Goal: Task Accomplishment & Management: Manage account settings

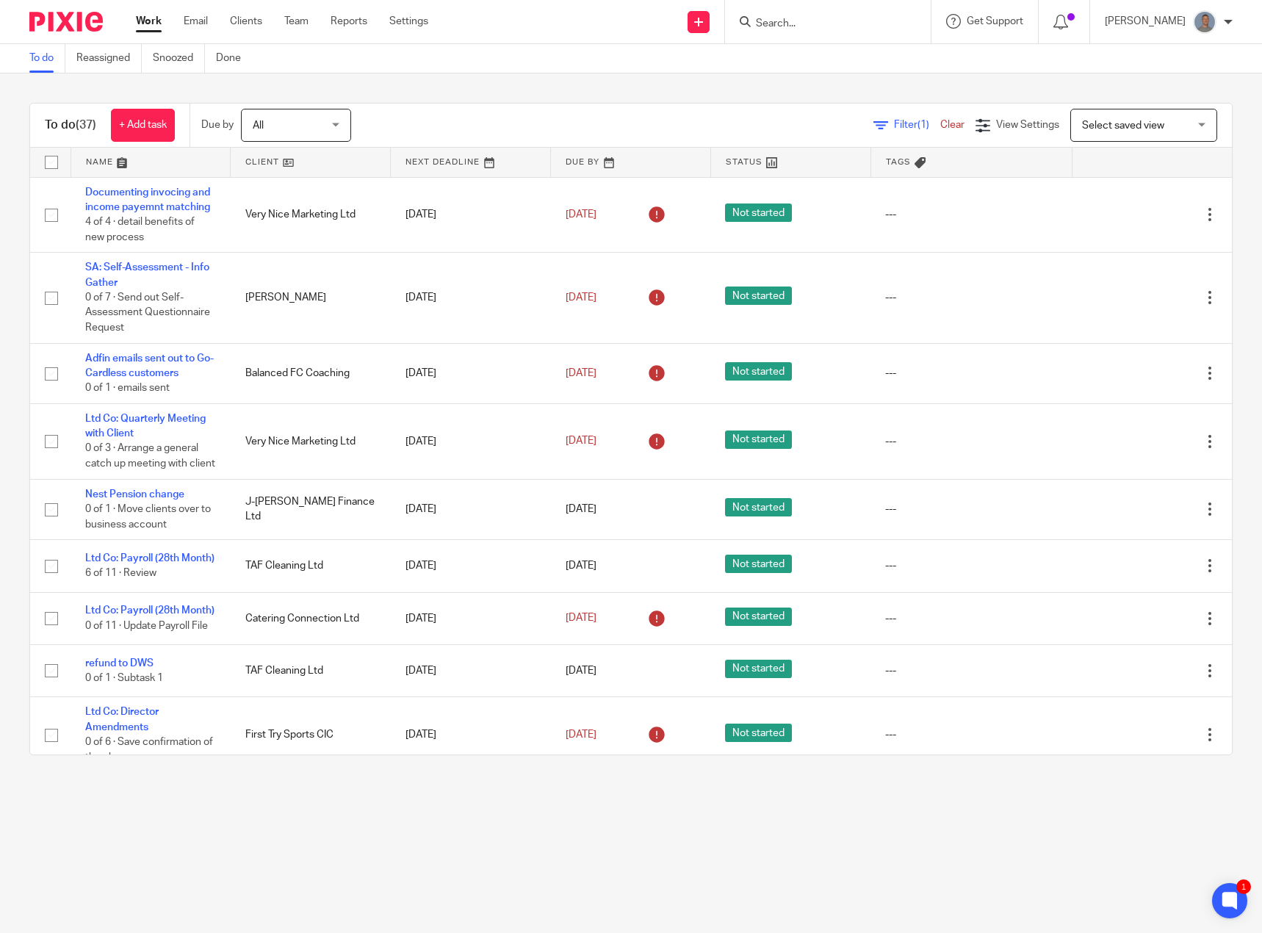
scroll to position [294, 0]
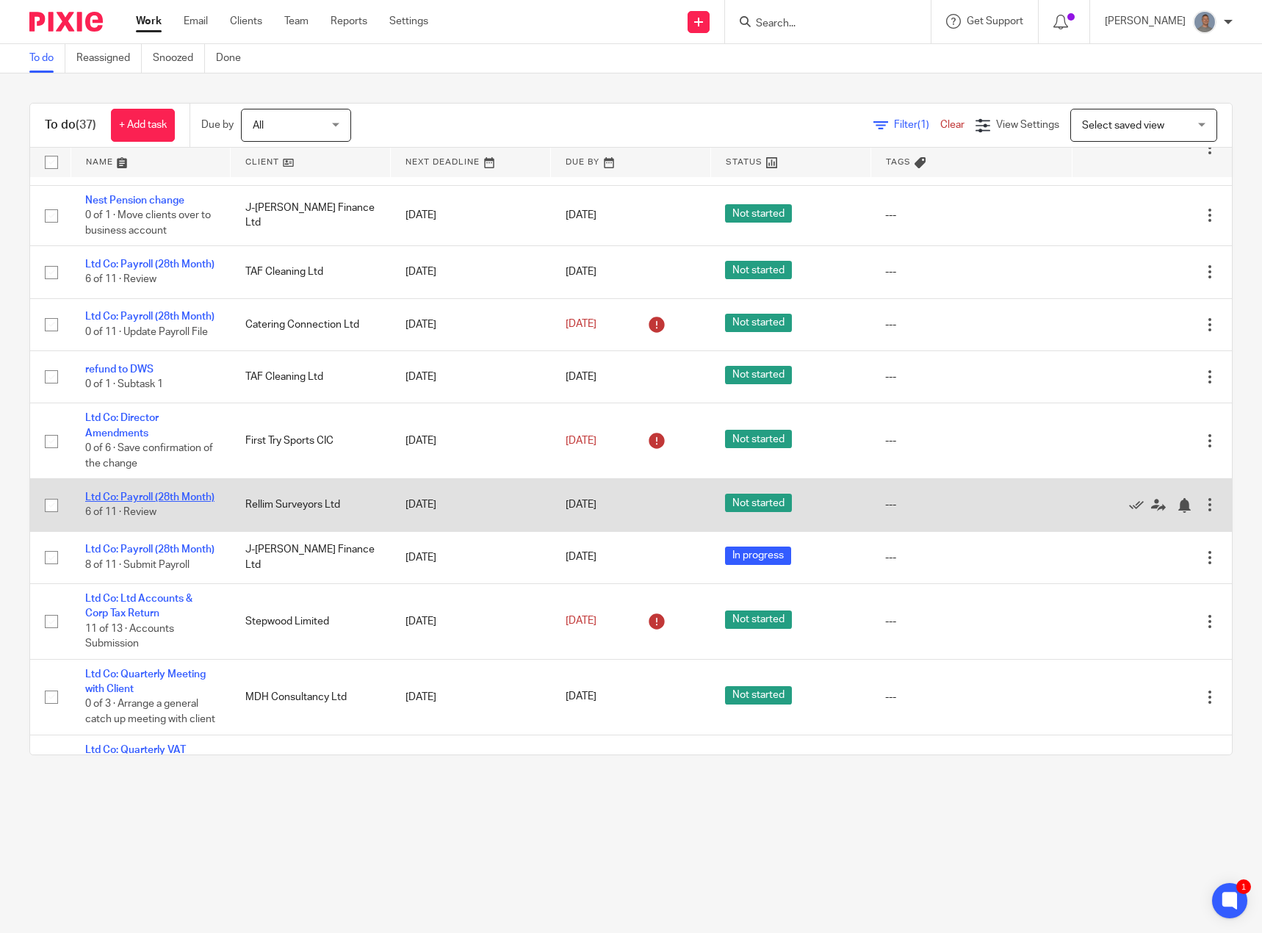
click at [154, 503] on link "Ltd Co: Payroll (28th Month)" at bounding box center [149, 497] width 129 height 10
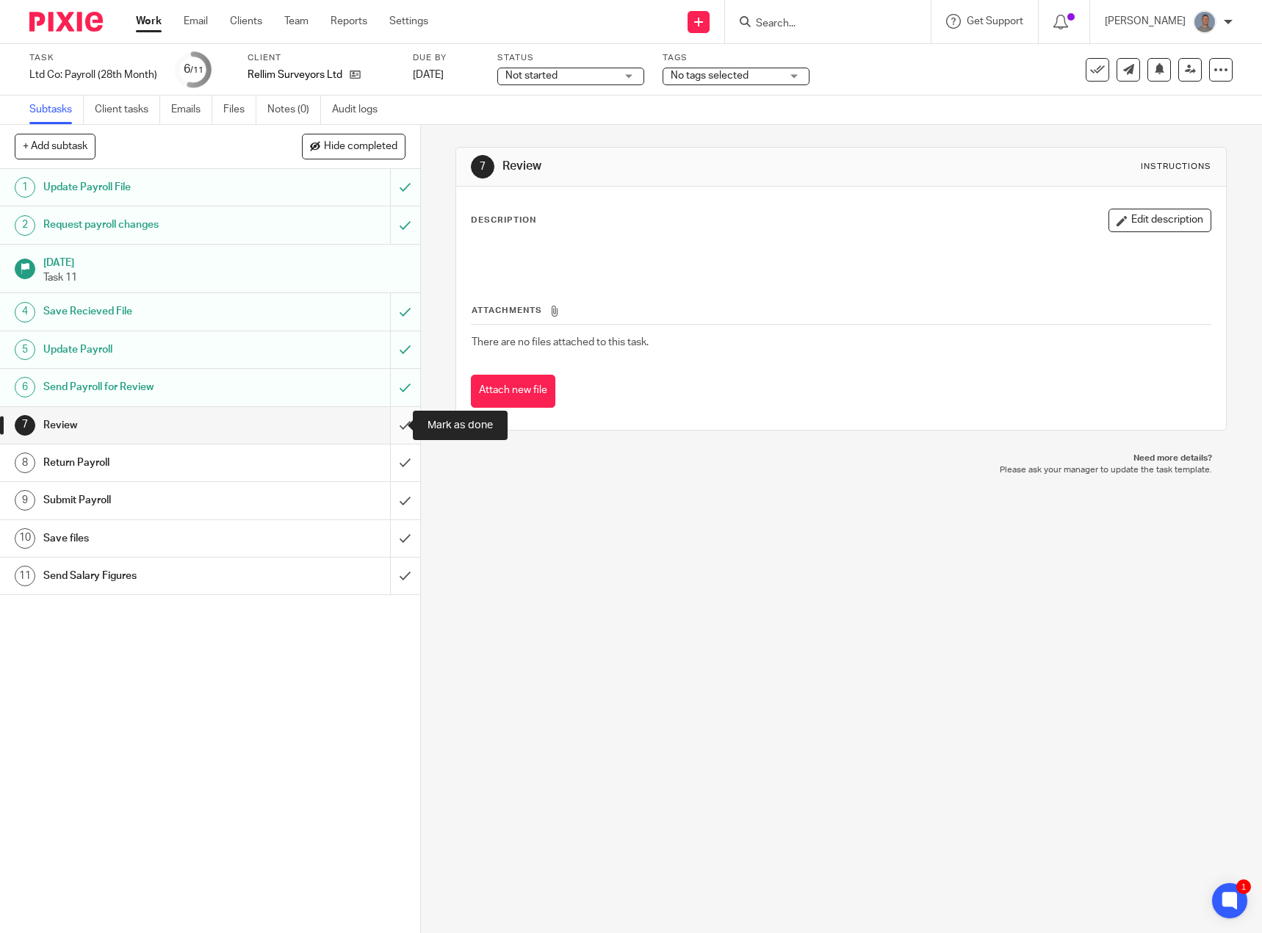
click at [401, 422] on input "submit" at bounding box center [210, 425] width 420 height 37
click at [572, 76] on span "Not started" at bounding box center [561, 75] width 110 height 15
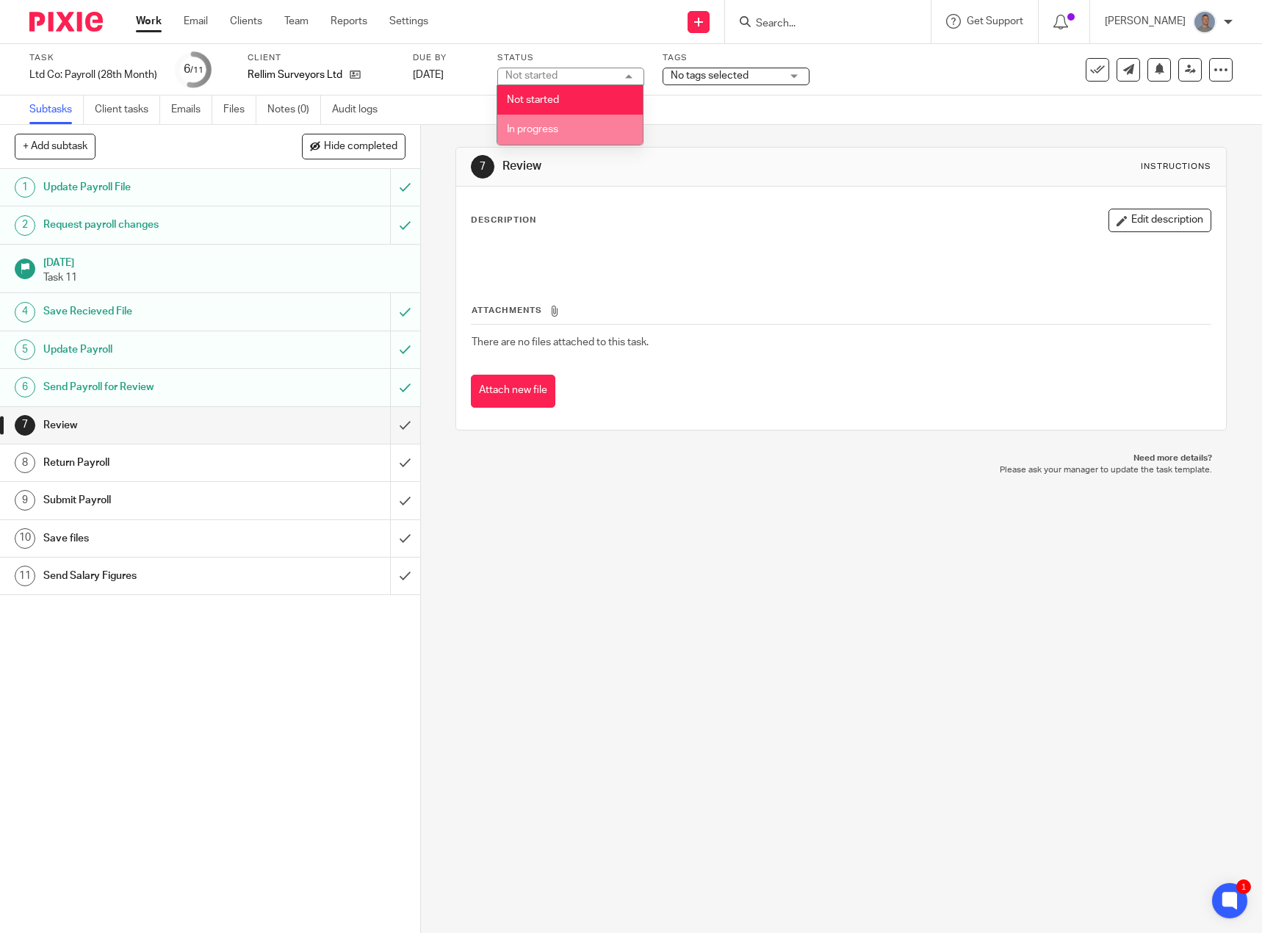
click at [554, 119] on li "In progress" at bounding box center [569, 130] width 145 height 30
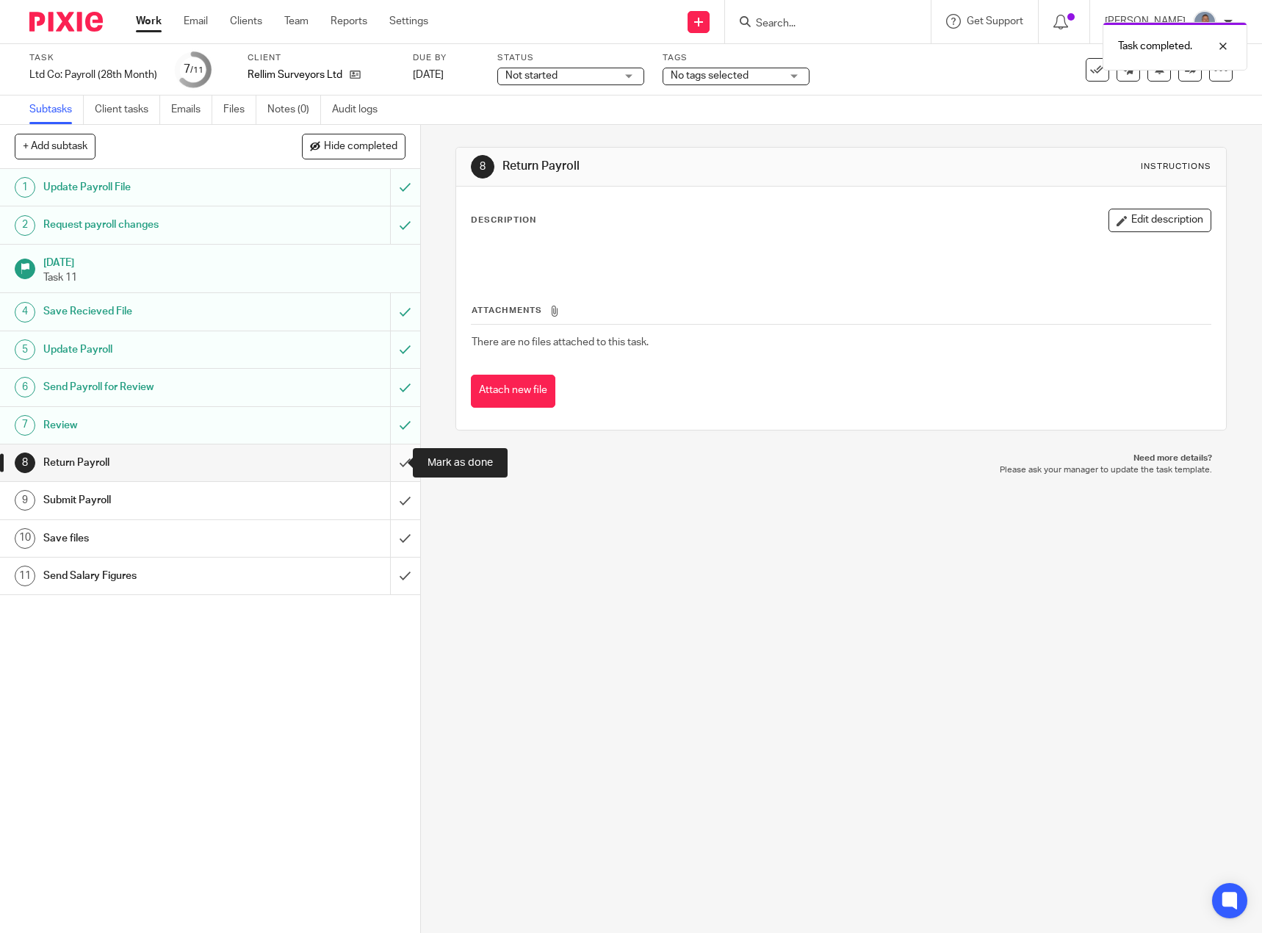
click at [390, 463] on input "submit" at bounding box center [210, 463] width 420 height 37
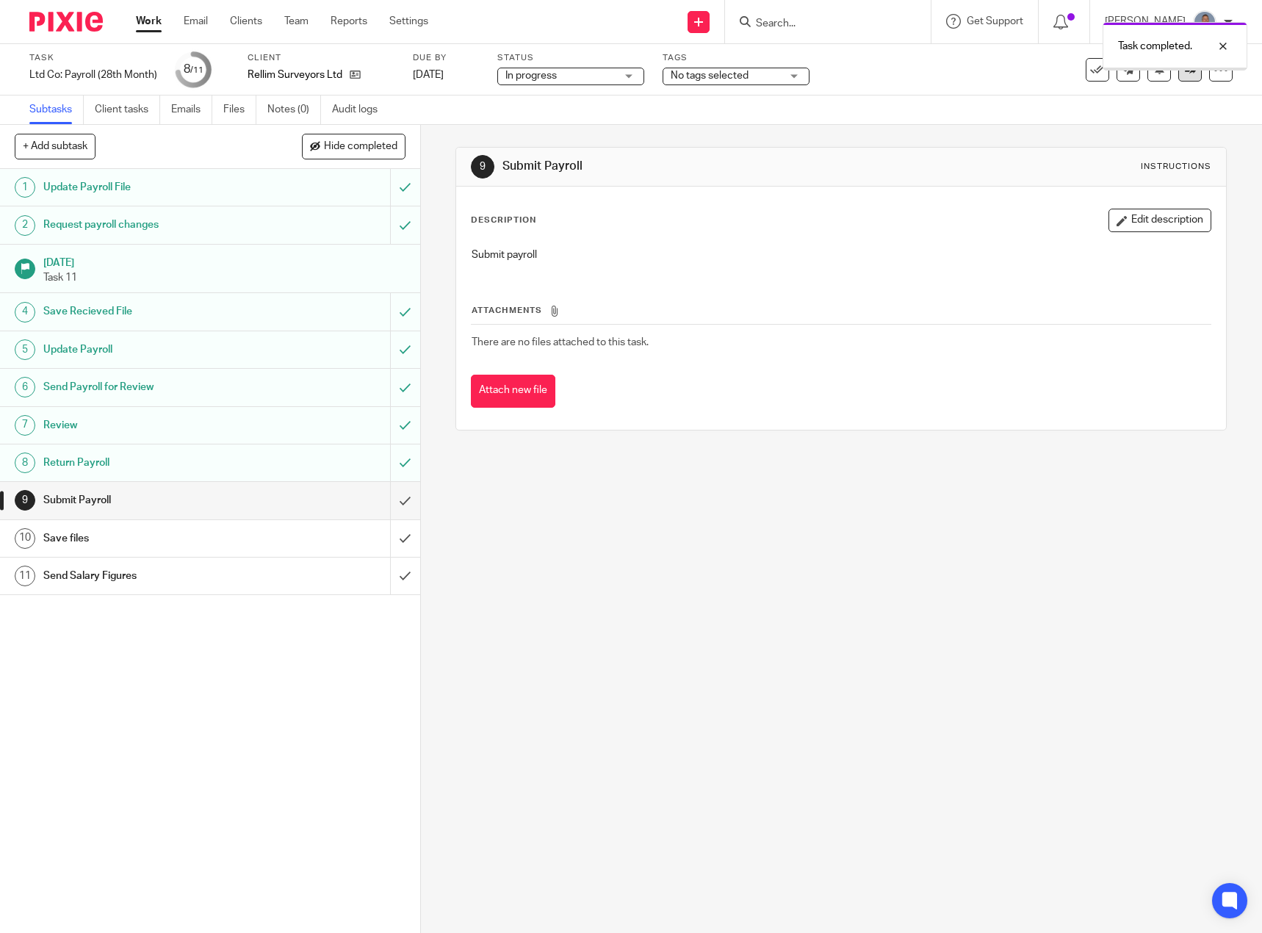
drag, startPoint x: 0, startPoint y: 0, endPoint x: 1179, endPoint y: 76, distance: 1181.1
click at [1179, 76] on link at bounding box center [1191, 70] width 24 height 24
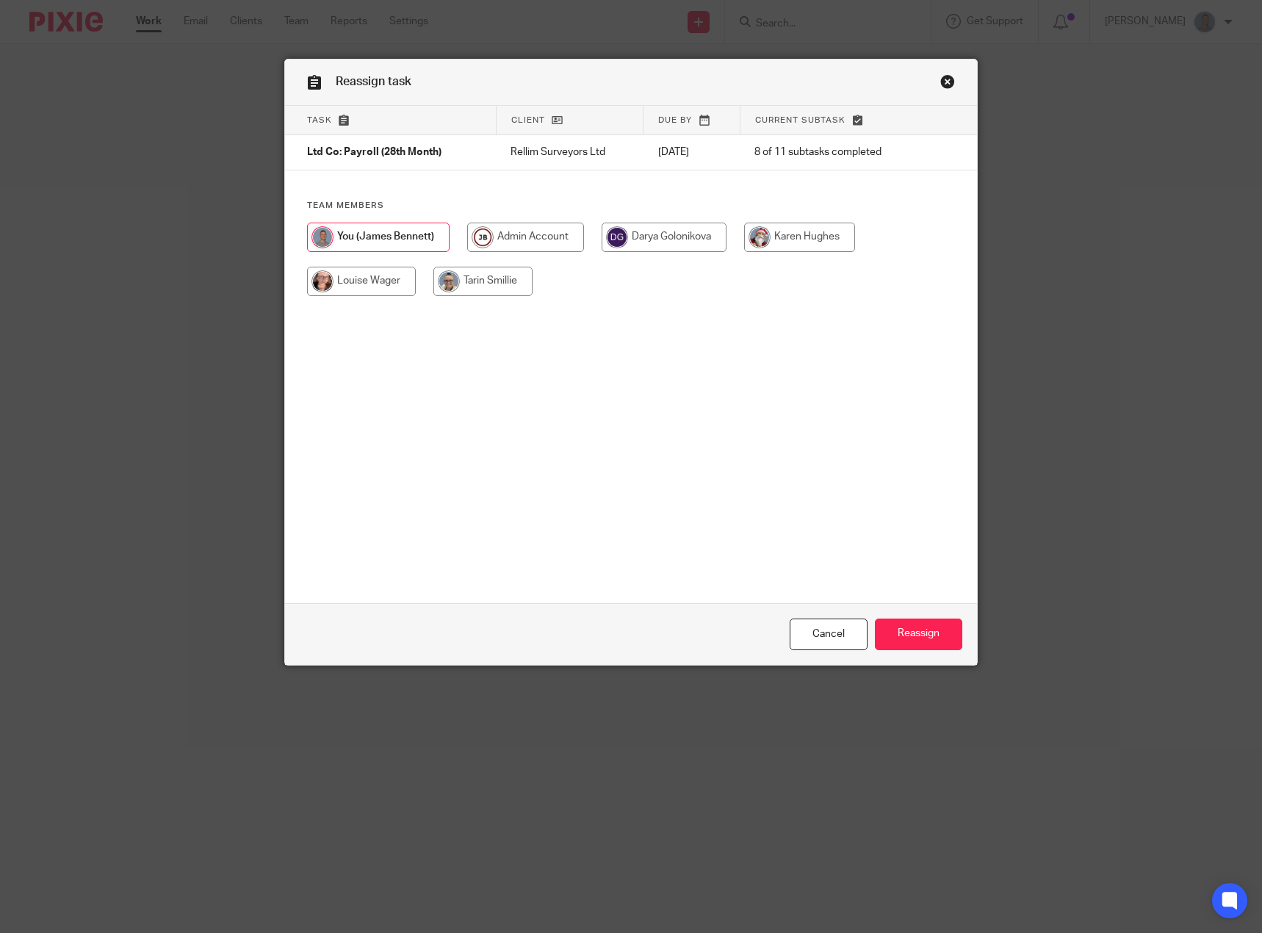
click at [656, 237] on input "radio" at bounding box center [664, 237] width 125 height 29
radio input "true"
click at [925, 634] on input "Reassign" at bounding box center [918, 635] width 87 height 32
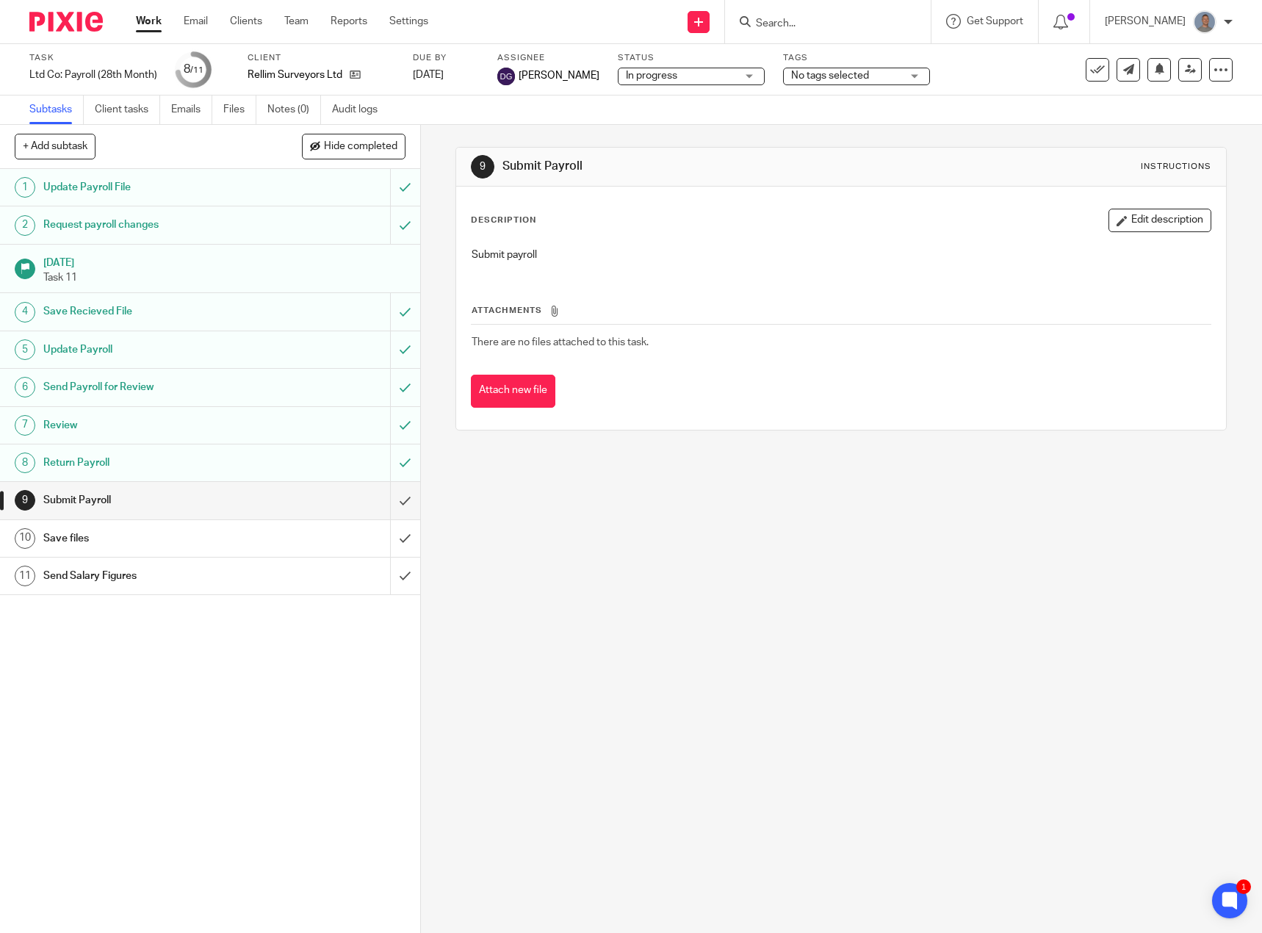
click at [149, 24] on link "Work" at bounding box center [149, 21] width 26 height 15
